Goal: Task Accomplishment & Management: Use online tool/utility

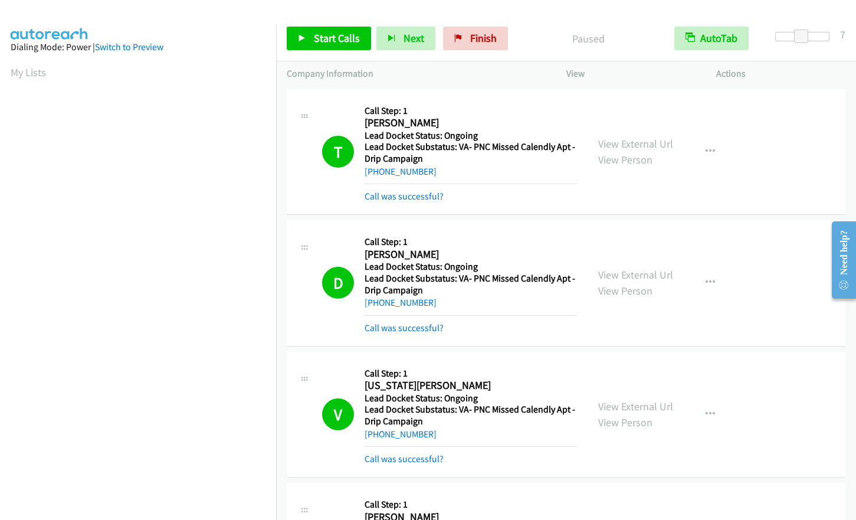
scroll to position [3901, 0]
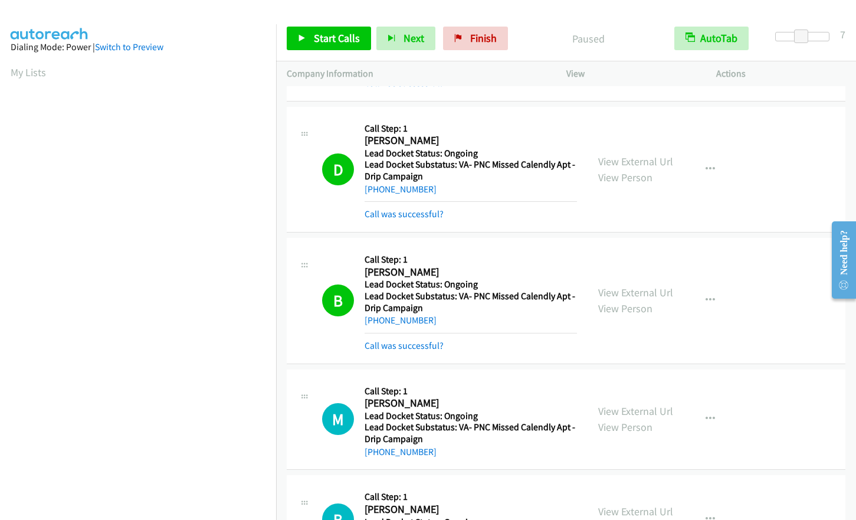
click at [0, 0] on html "Start Calls Pause Next Finish Paused AutoTab AutoTab 7 Company Information Info…" at bounding box center [428, 28] width 856 height 56
click at [221, 37] on aside "Dialing Mode: Power | Switch to Preview My Lists" at bounding box center [138, 350] width 276 height 653
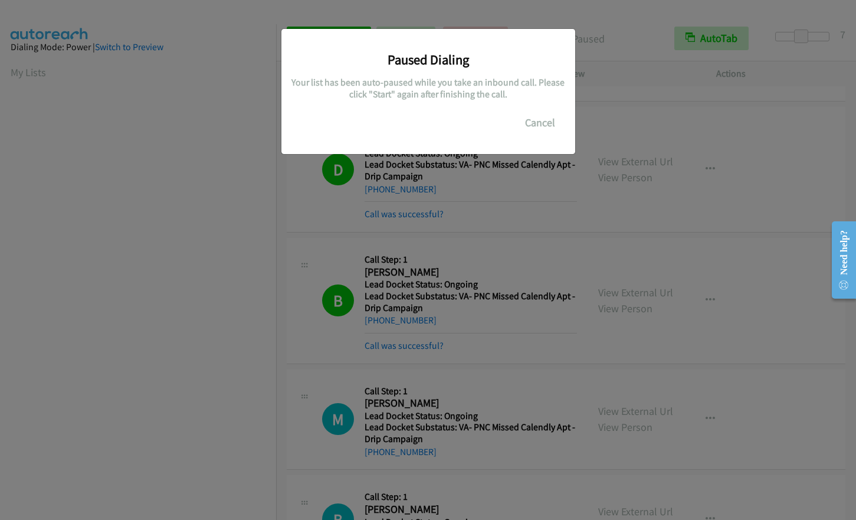
scroll to position [142, 0]
click at [519, 122] on div "Paused Dialing Your list has been auto-paused while you take an inbound call. P…" at bounding box center [428, 86] width 276 height 97
click at [529, 122] on button "Cancel" at bounding box center [540, 123] width 53 height 24
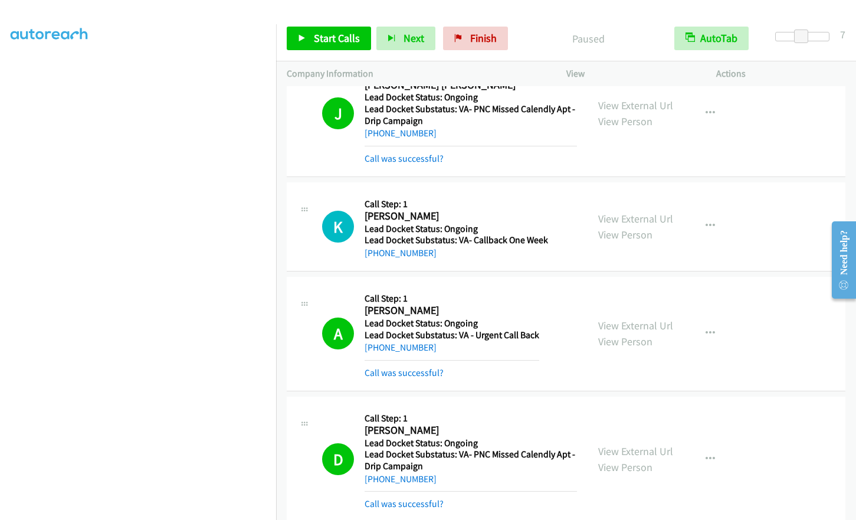
scroll to position [3488, 0]
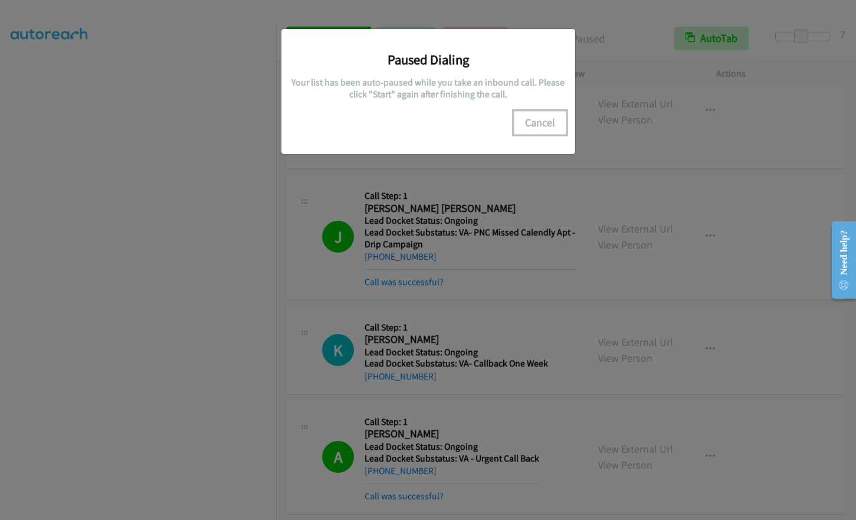
click at [528, 119] on button "Cancel" at bounding box center [540, 123] width 53 height 24
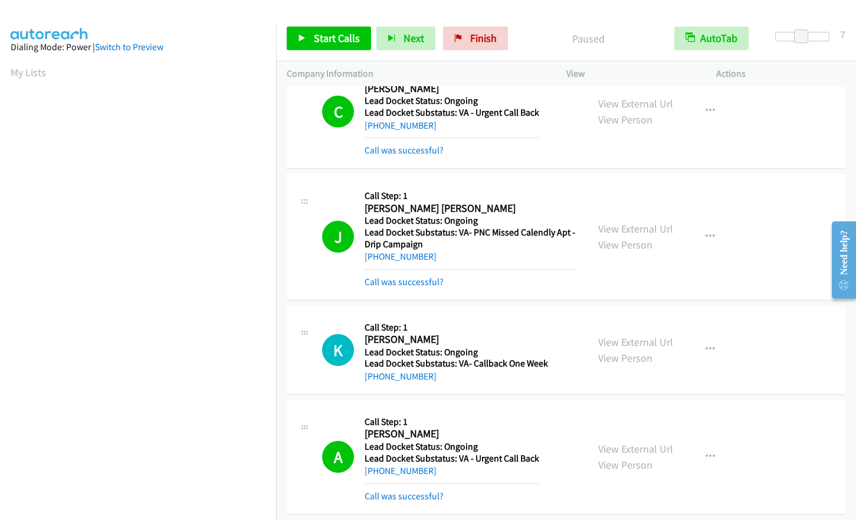
scroll to position [142, 0]
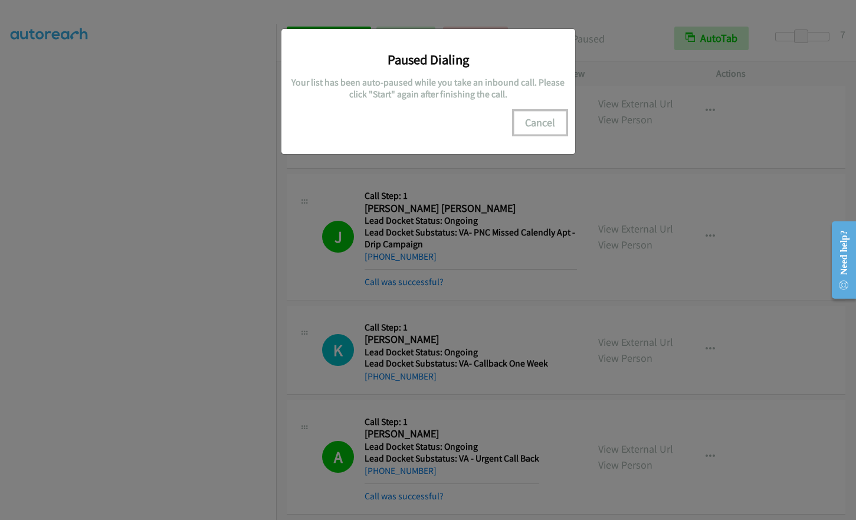
click at [542, 120] on button "Cancel" at bounding box center [540, 123] width 53 height 24
click at [536, 117] on button "Cancel" at bounding box center [540, 123] width 53 height 24
click at [550, 124] on button "Cancel" at bounding box center [540, 123] width 53 height 24
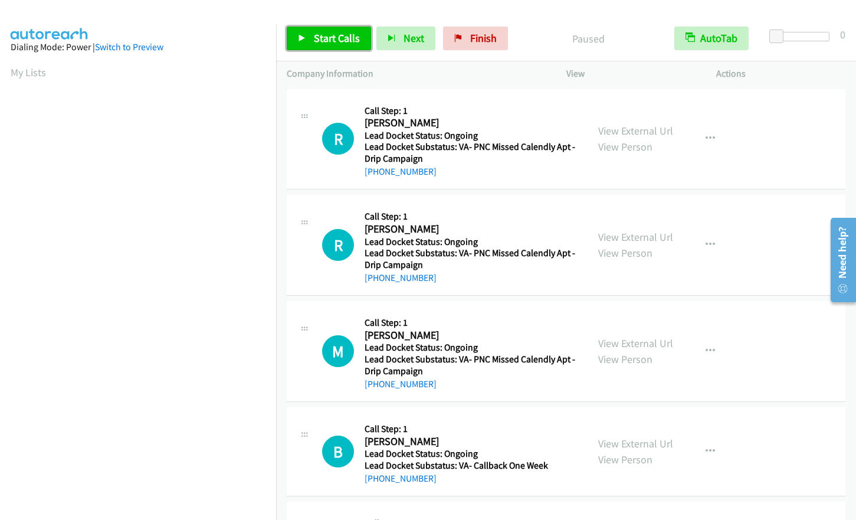
click at [319, 43] on span "Start Calls" at bounding box center [337, 38] width 46 height 14
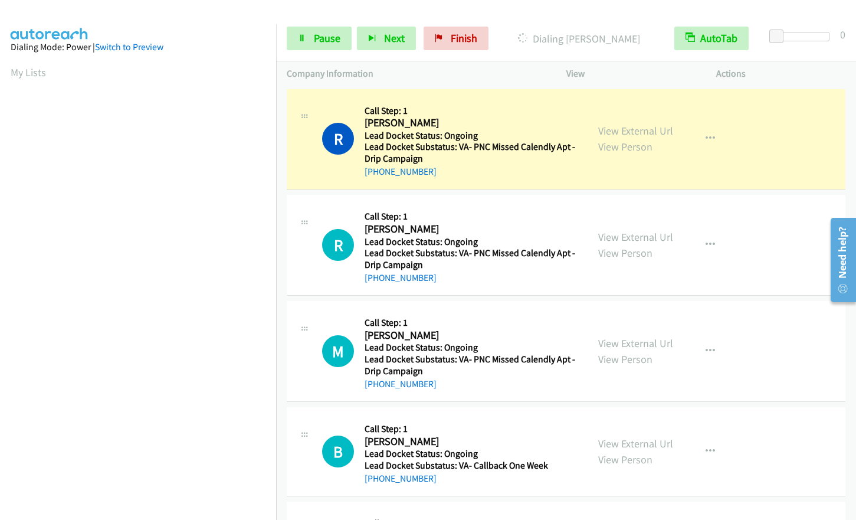
scroll to position [142, 0]
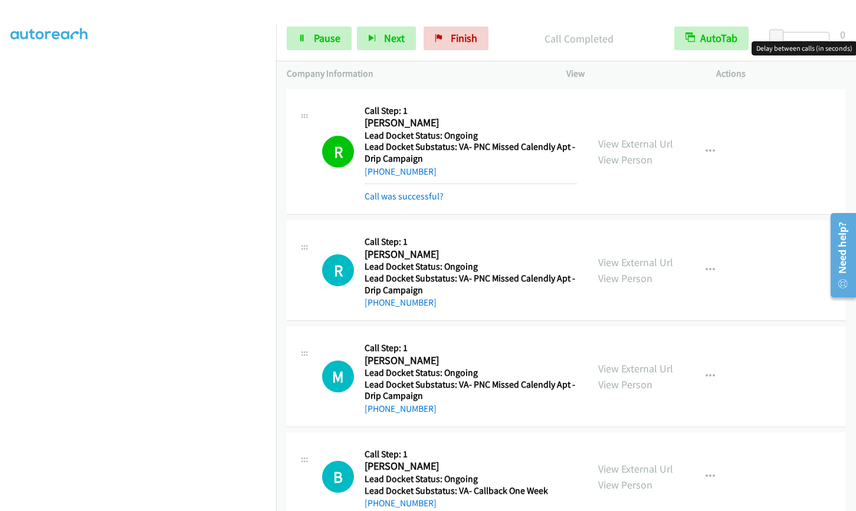
click at [829, 39] on div at bounding box center [802, 36] width 54 height 9
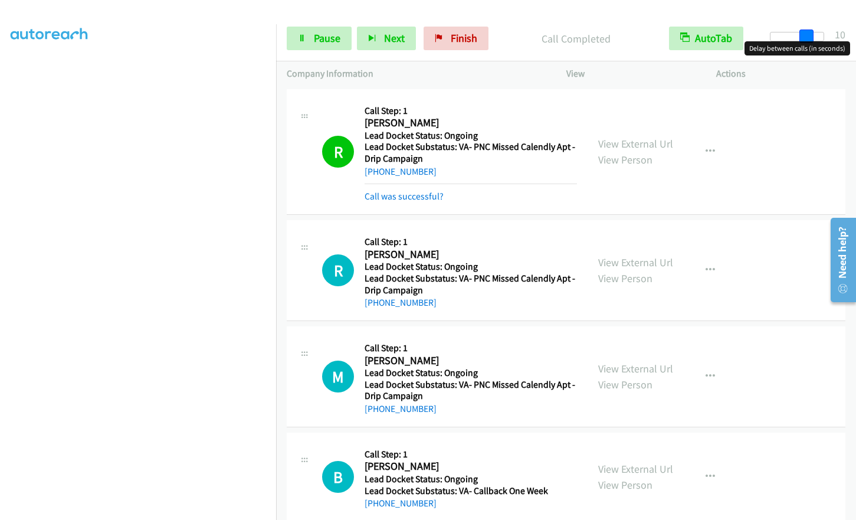
click at [808, 39] on div at bounding box center [797, 36] width 54 height 9
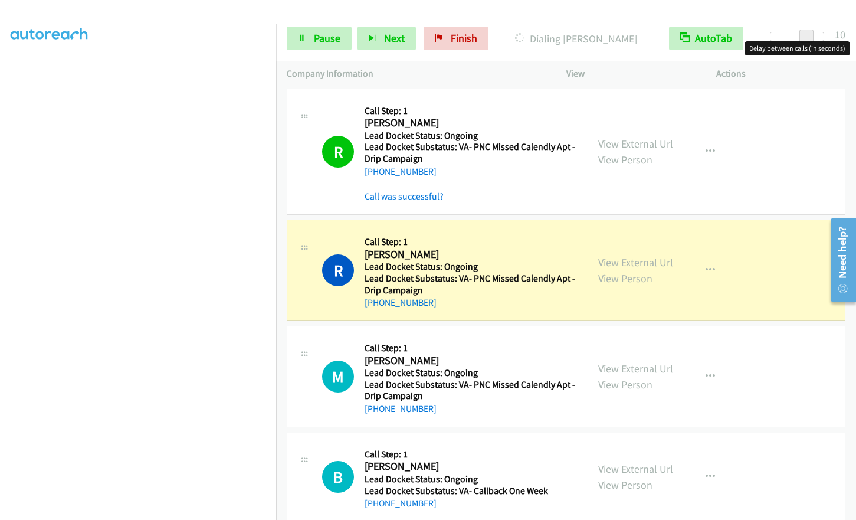
scroll to position [114, 0]
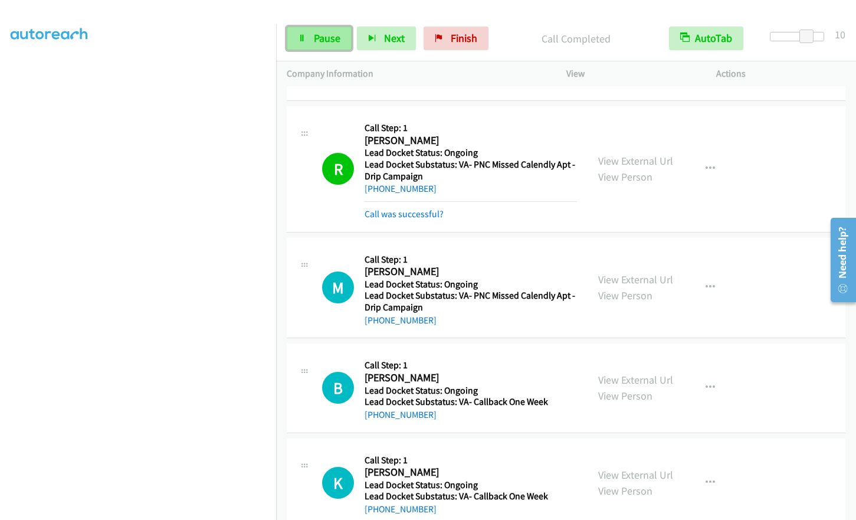
click at [325, 42] on span "Pause" at bounding box center [327, 38] width 27 height 14
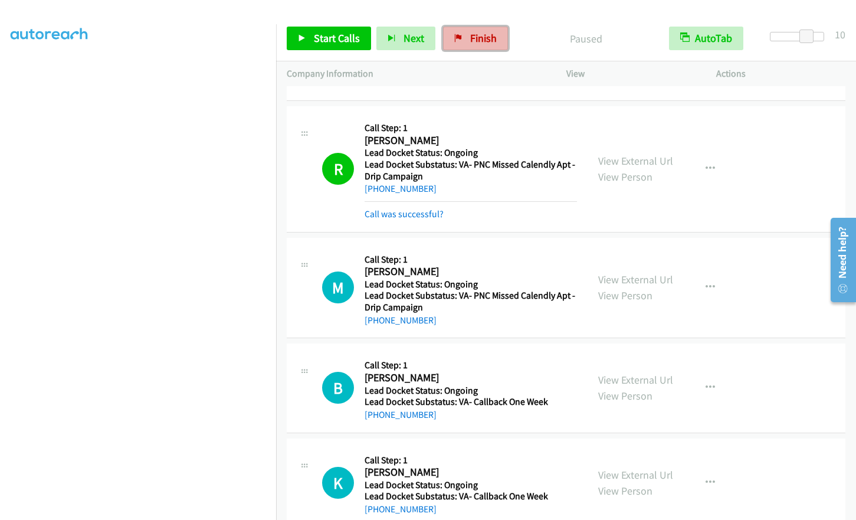
click at [454, 38] on icon at bounding box center [458, 39] width 8 height 8
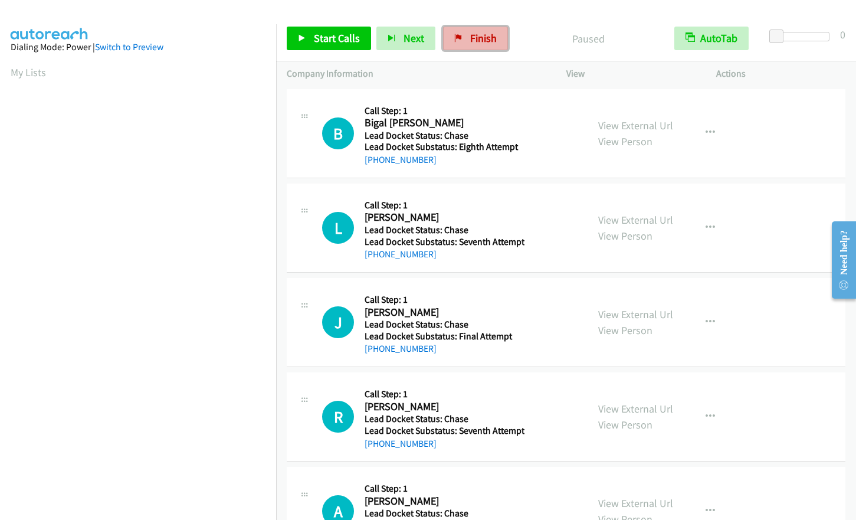
click at [464, 38] on link "Finish" at bounding box center [475, 39] width 65 height 24
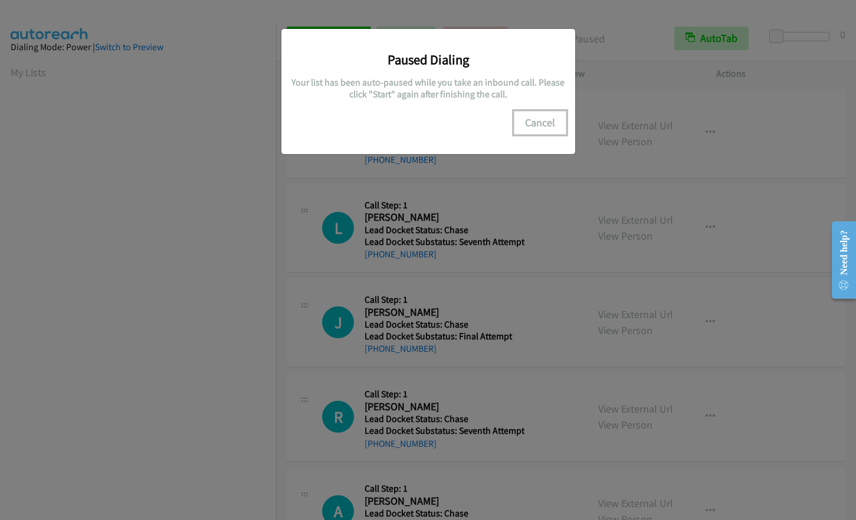
click at [558, 117] on button "Cancel" at bounding box center [540, 123] width 53 height 24
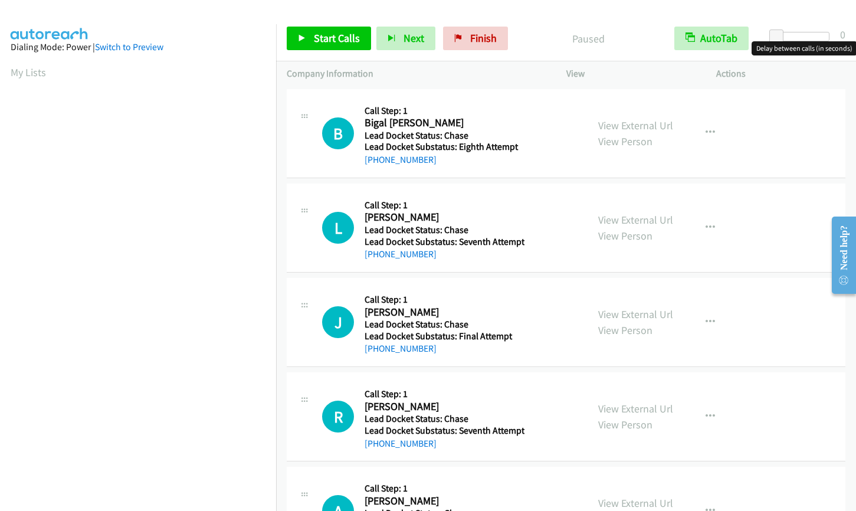
click at [804, 40] on div at bounding box center [802, 36] width 54 height 9
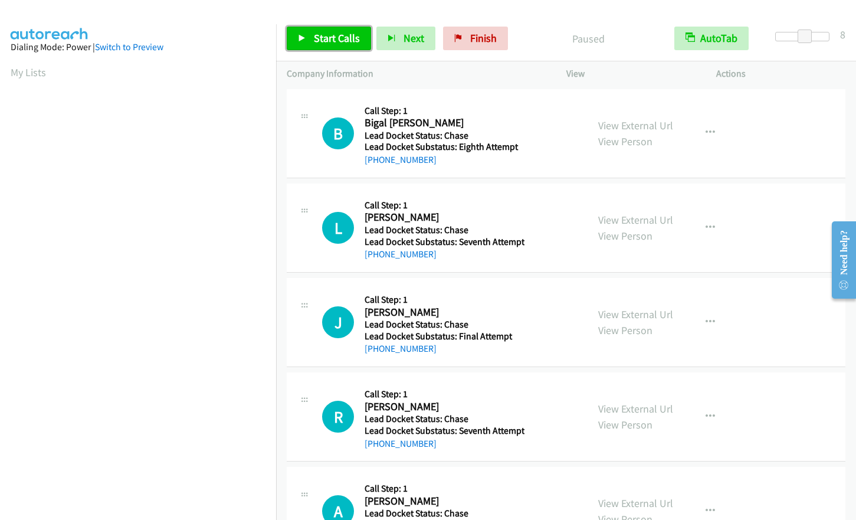
click at [342, 40] on span "Start Calls" at bounding box center [337, 38] width 46 height 14
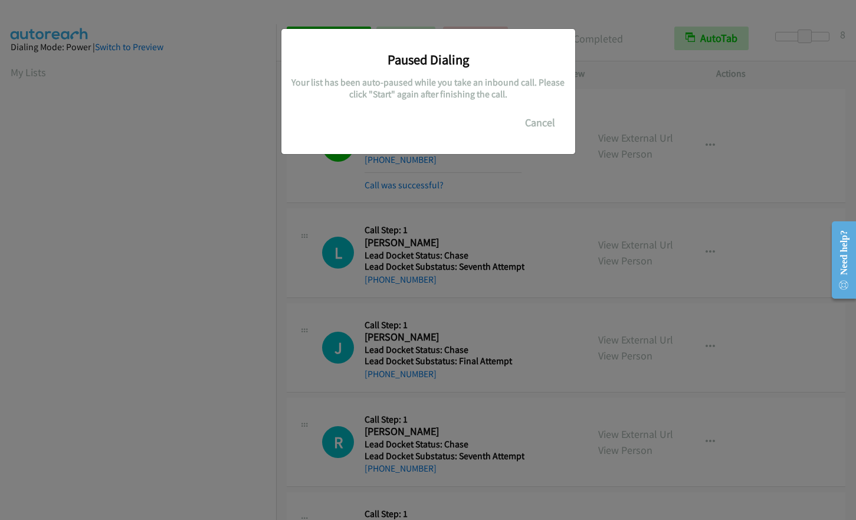
scroll to position [142, 0]
click at [529, 122] on button "Cancel" at bounding box center [540, 123] width 53 height 24
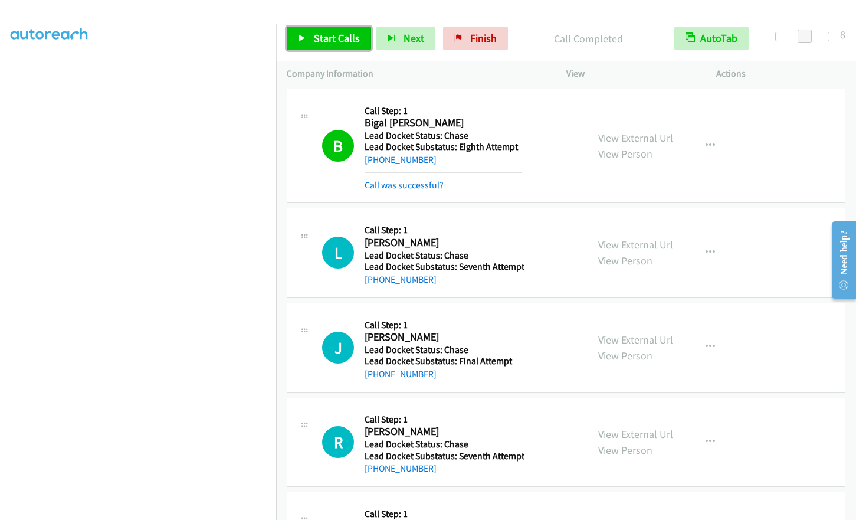
click at [315, 43] on span "Start Calls" at bounding box center [337, 38] width 46 height 14
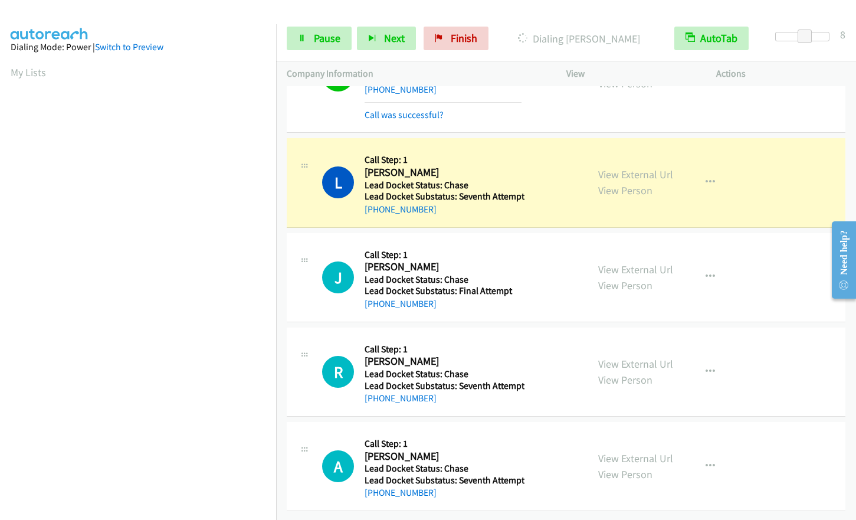
scroll to position [79, 0]
click at [314, 33] on span "Pause" at bounding box center [327, 38] width 27 height 14
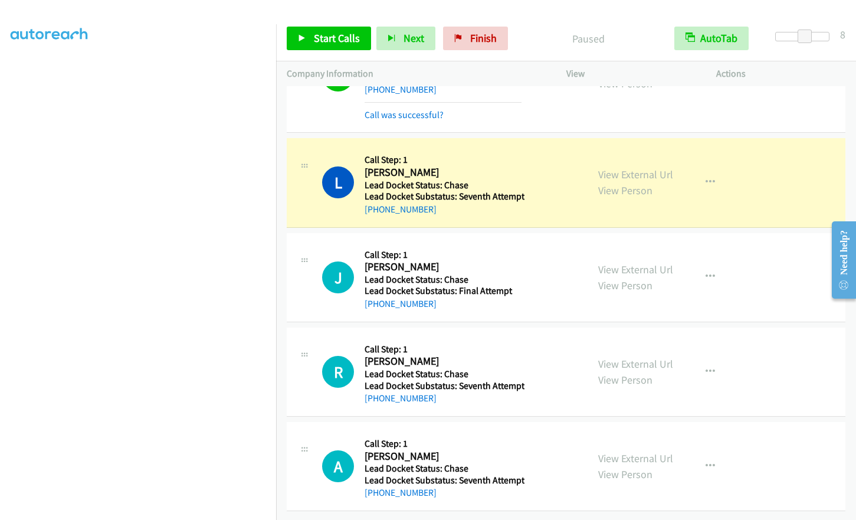
scroll to position [142, 0]
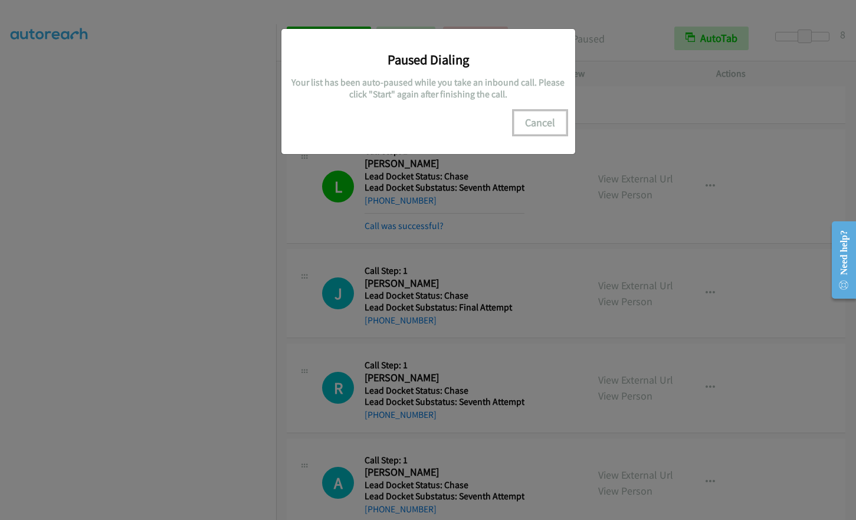
click at [546, 124] on button "Cancel" at bounding box center [540, 123] width 53 height 24
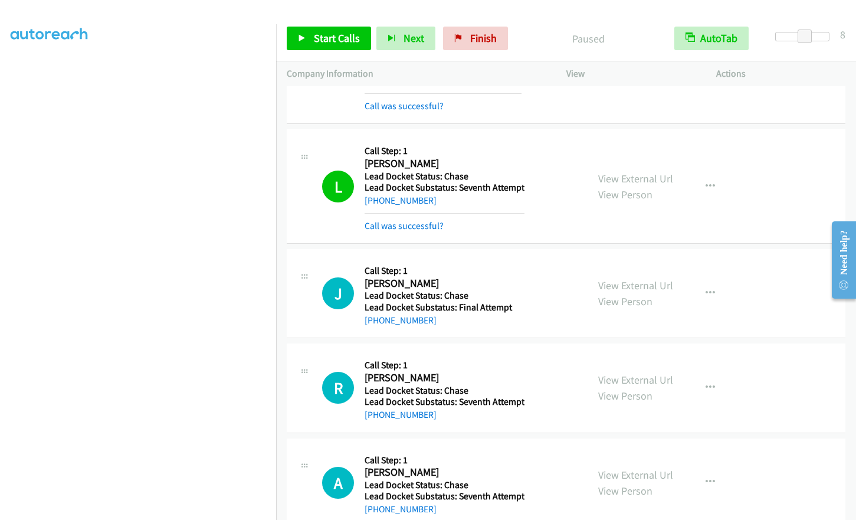
drag, startPoint x: 312, startPoint y: 15, endPoint x: 291, endPoint y: 18, distance: 21.0
click at [310, 15] on div at bounding box center [422, 22] width 845 height 45
click at [221, 67] on section "My Lists" at bounding box center [138, 72] width 255 height 16
click at [331, 38] on span "Start Calls" at bounding box center [337, 38] width 46 height 14
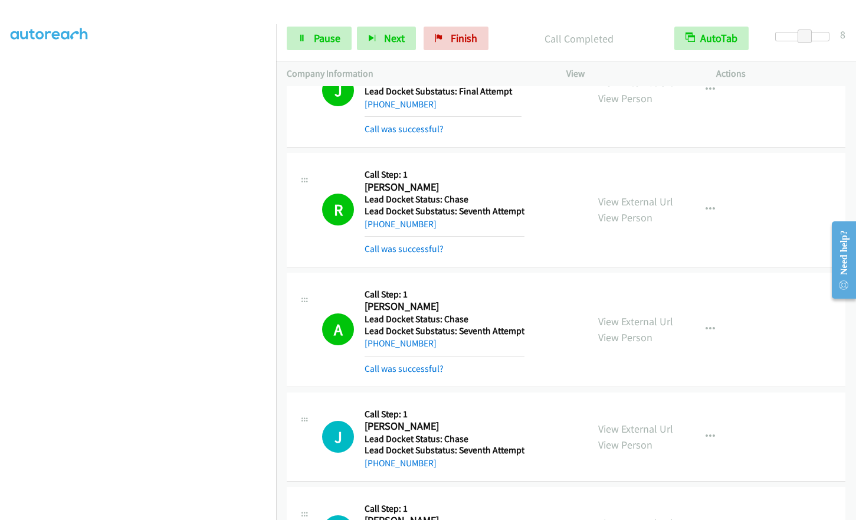
scroll to position [142, 0]
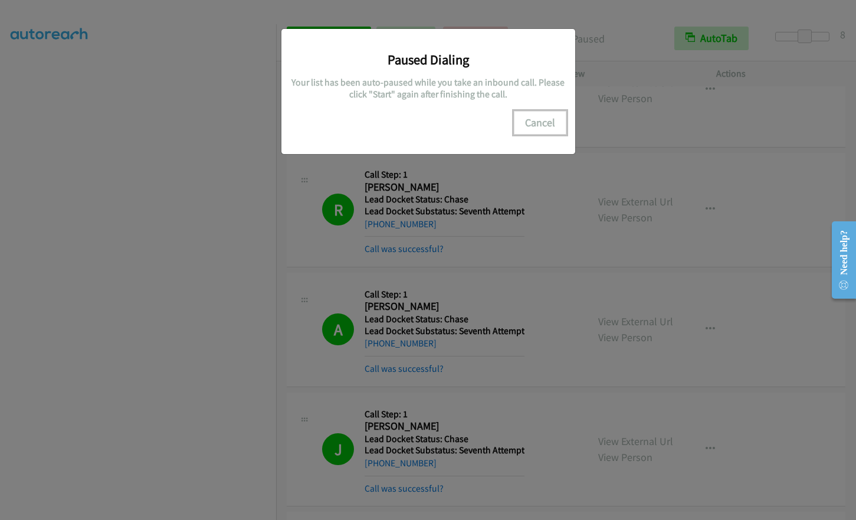
click at [546, 124] on button "Cancel" at bounding box center [540, 123] width 53 height 24
click at [539, 125] on button "Cancel" at bounding box center [540, 123] width 53 height 24
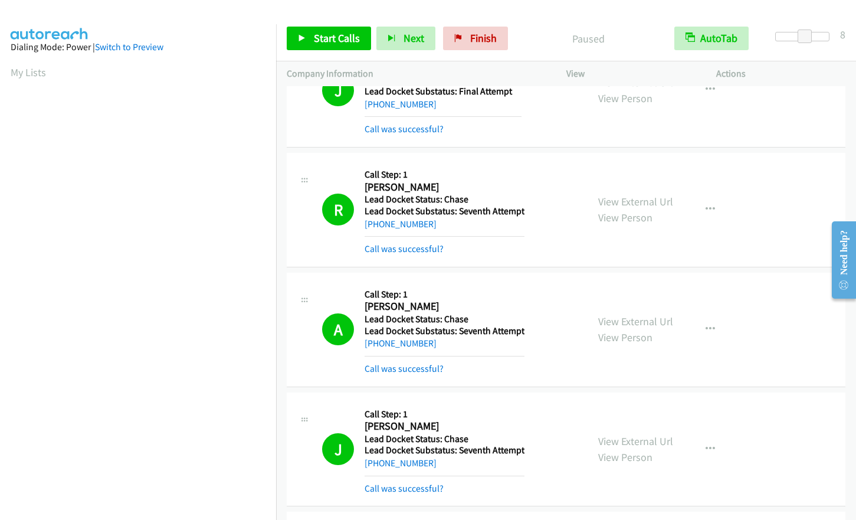
scroll to position [142, 0]
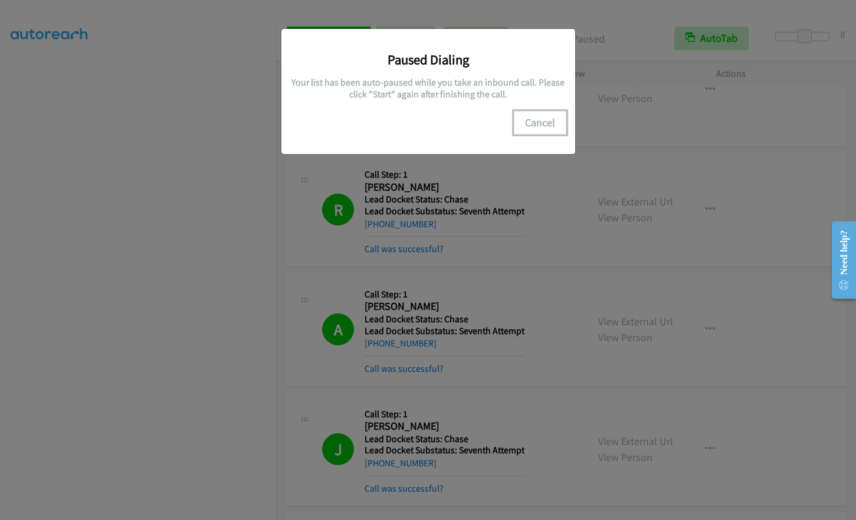
click at [539, 124] on button "Cancel" at bounding box center [540, 123] width 53 height 24
